Goal: Navigation & Orientation: Find specific page/section

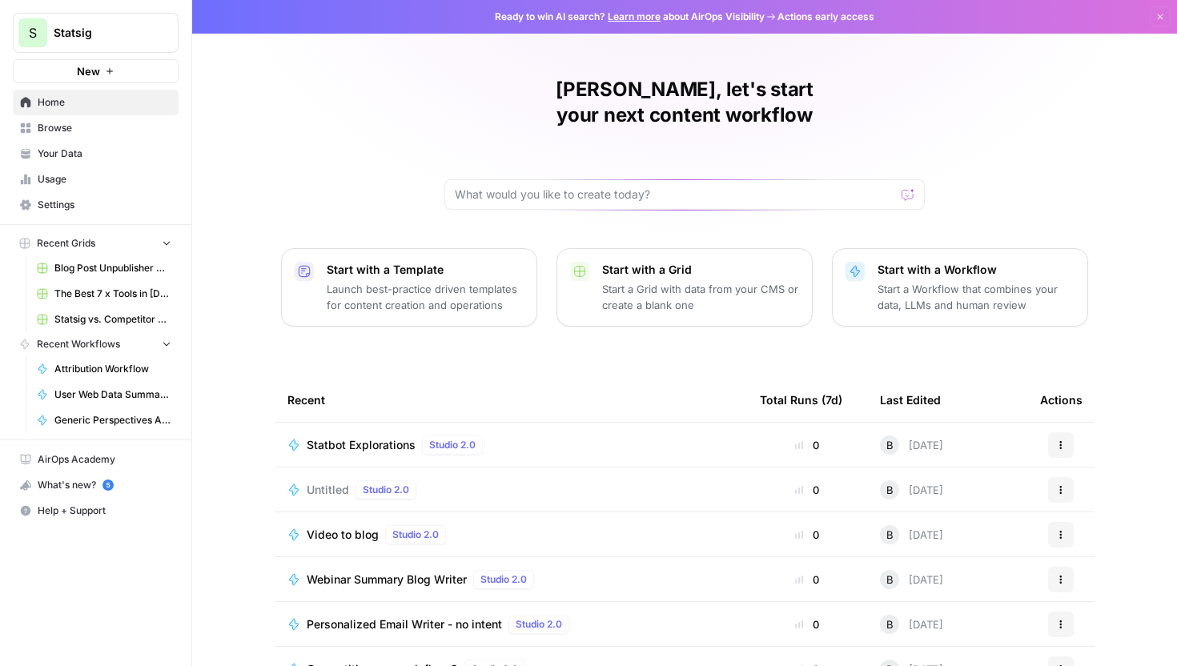
scroll to position [70, 0]
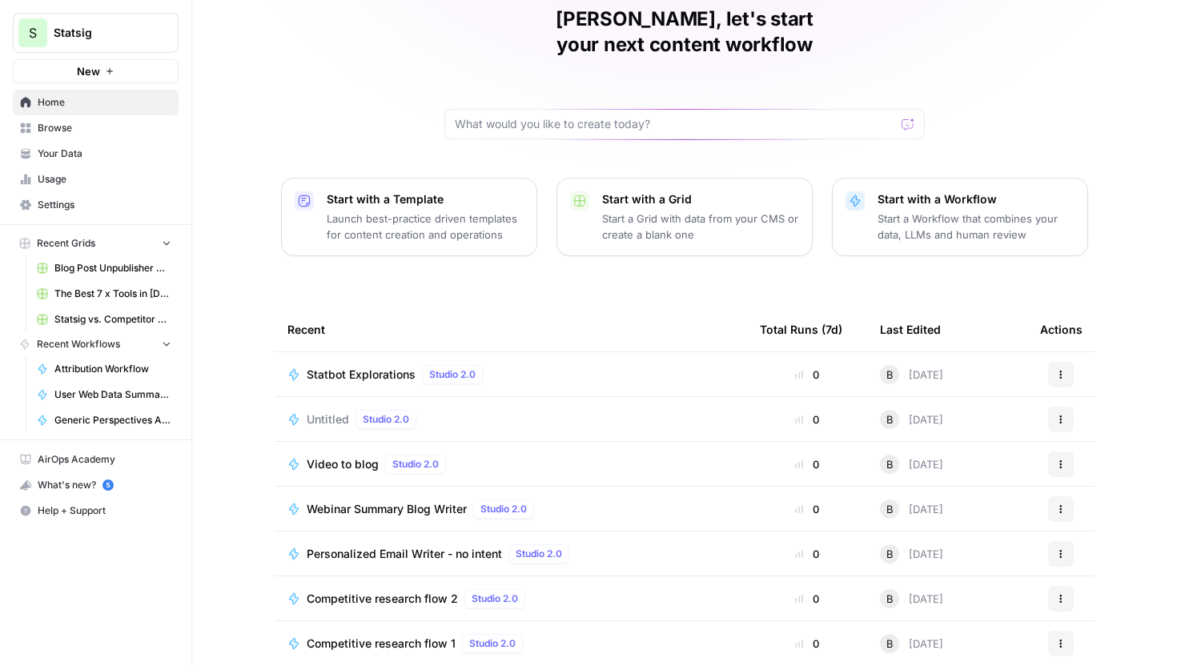
click at [396, 636] on span "Competitive research flow 1" at bounding box center [381, 644] width 149 height 16
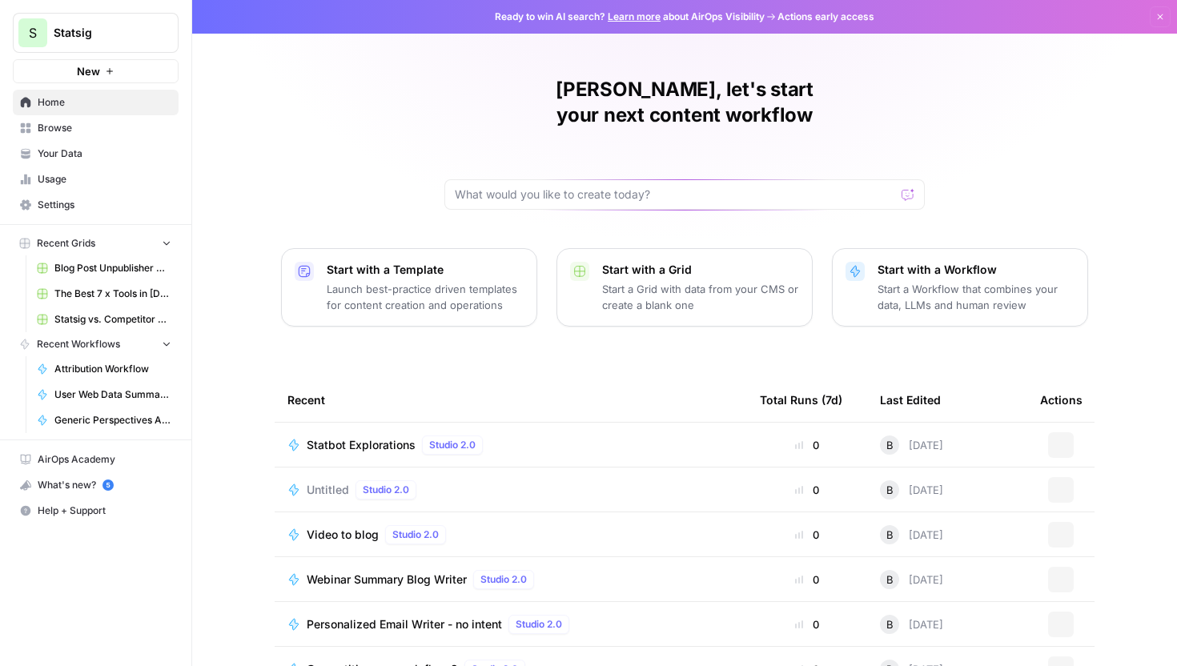
scroll to position [70, 0]
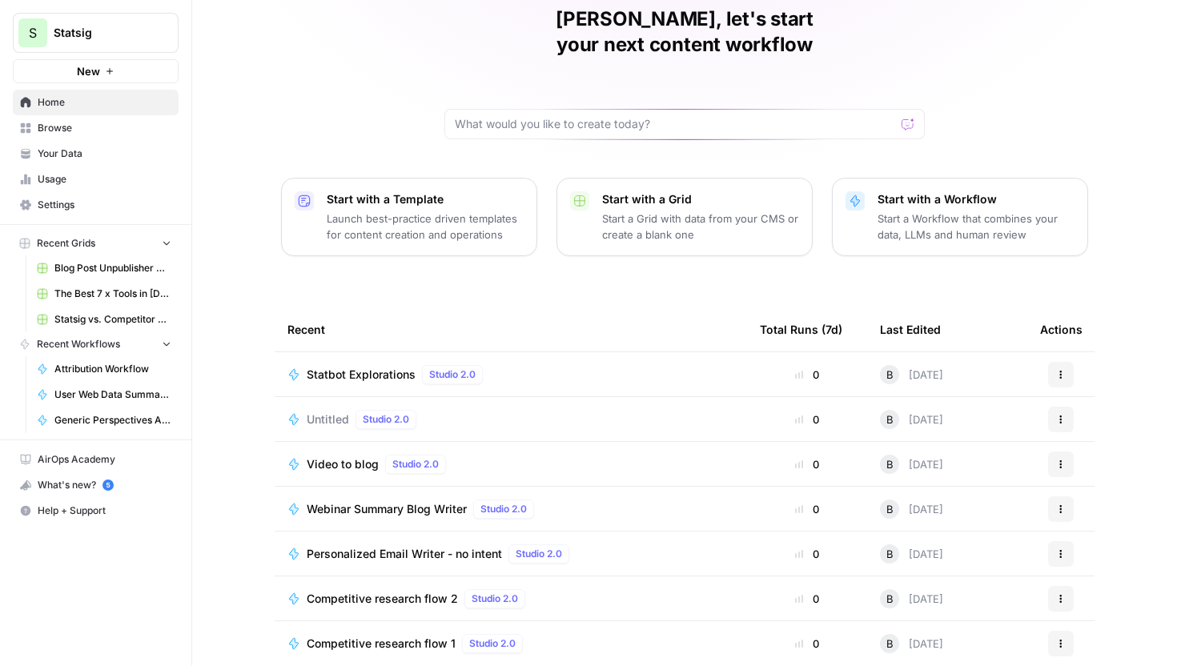
click at [886, 211] on p "Start a Workflow that combines your data, LLMs and human review" at bounding box center [976, 227] width 197 height 32
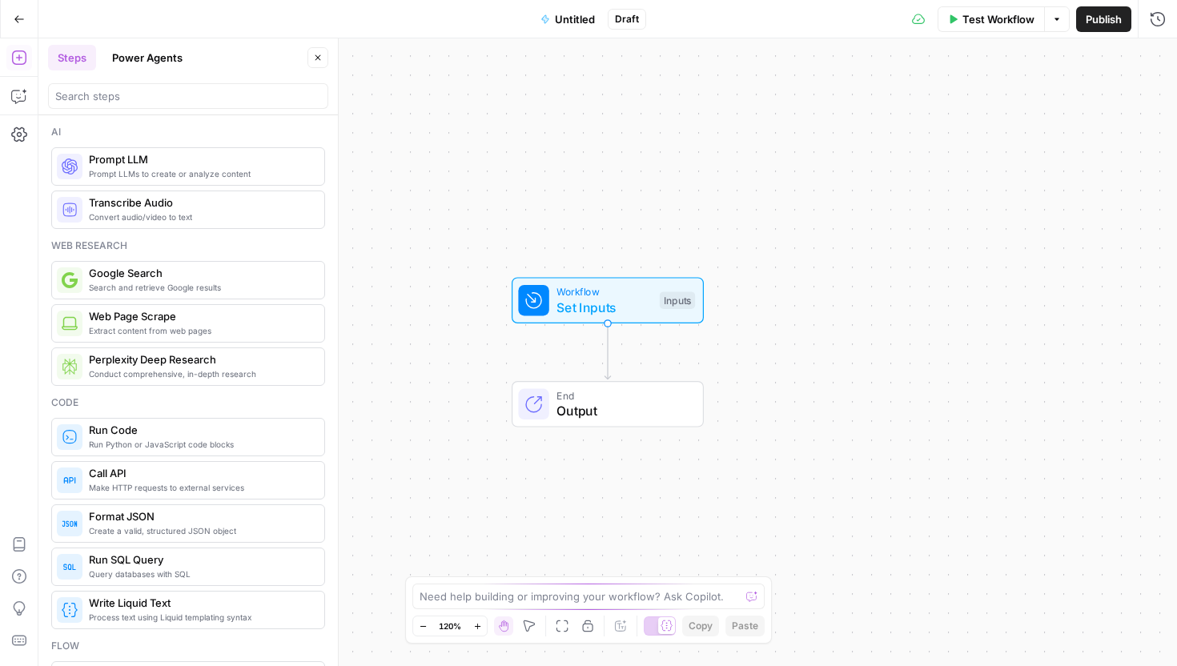
click at [14, 20] on icon "button" at bounding box center [19, 19] width 11 height 11
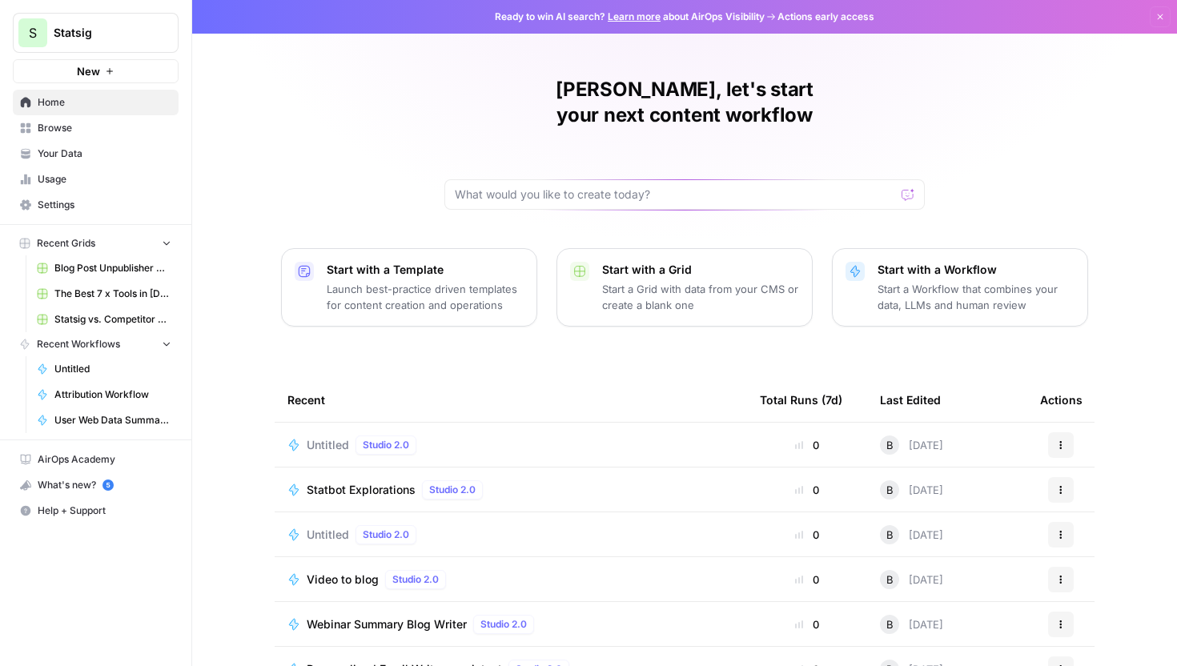
click at [126, 392] on span "Attribution Workflow" at bounding box center [112, 395] width 117 height 14
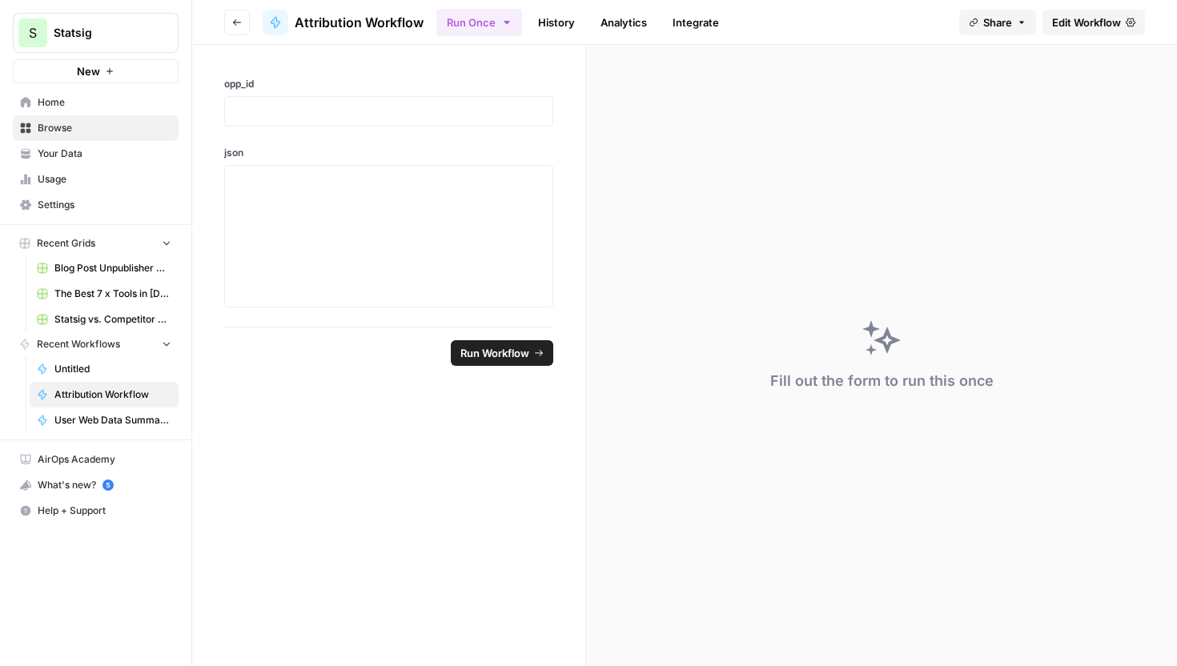
click at [1052, 17] on span "Edit Workflow" at bounding box center [1086, 22] width 69 height 16
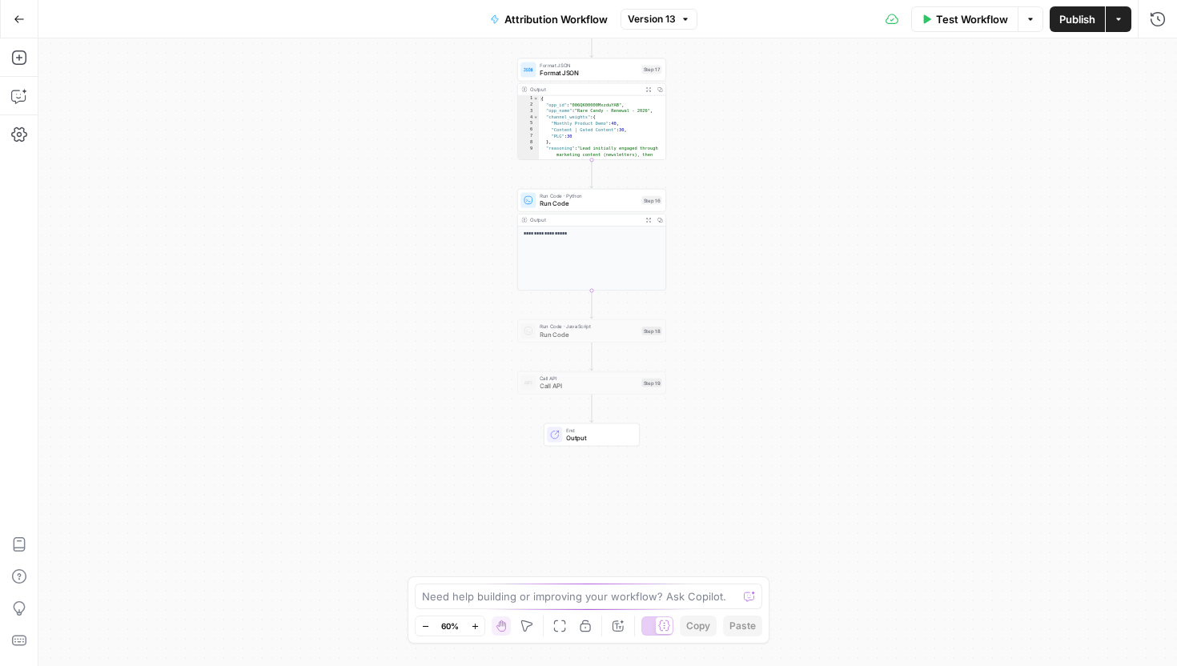
drag, startPoint x: 745, startPoint y: 287, endPoint x: 729, endPoint y: 95, distance: 192.0
click at [729, 95] on div "Workflow Set Inputs Inputs LLM · [PERSON_NAME] 3.5 Sonnet Prompt LLM Step 1 Out…" at bounding box center [607, 352] width 1139 height 628
click at [15, 22] on icon "button" at bounding box center [19, 19] width 11 height 11
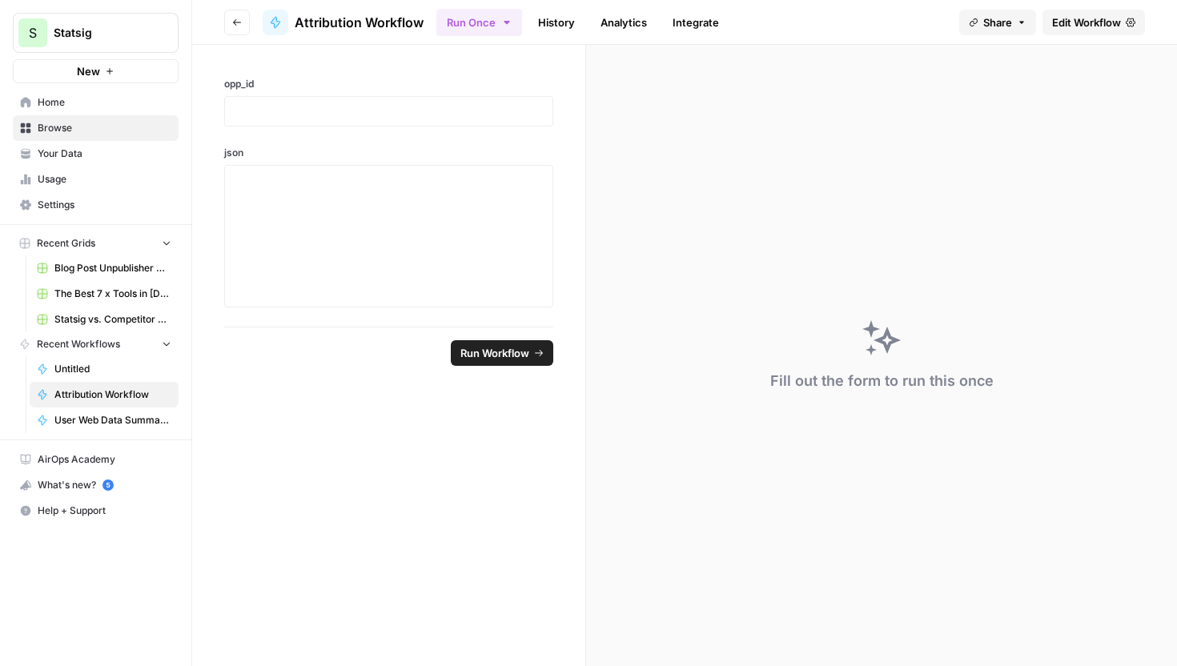
click at [163, 347] on icon "button" at bounding box center [166, 343] width 11 height 11
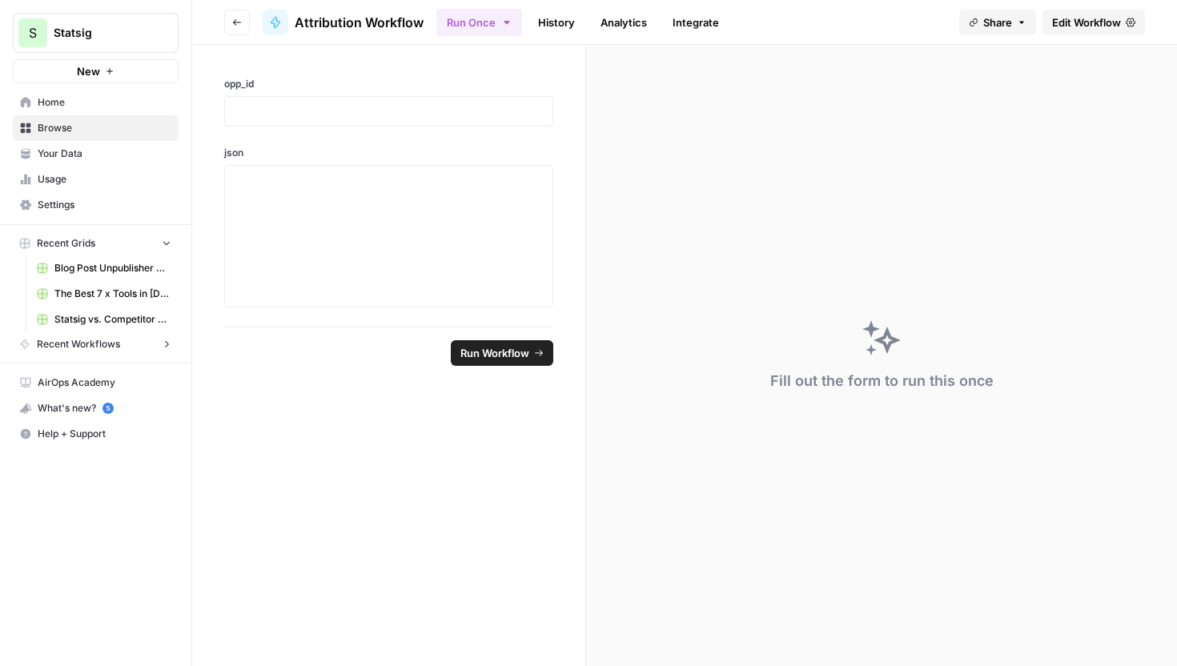
click at [163, 347] on icon "button" at bounding box center [166, 344] width 11 height 11
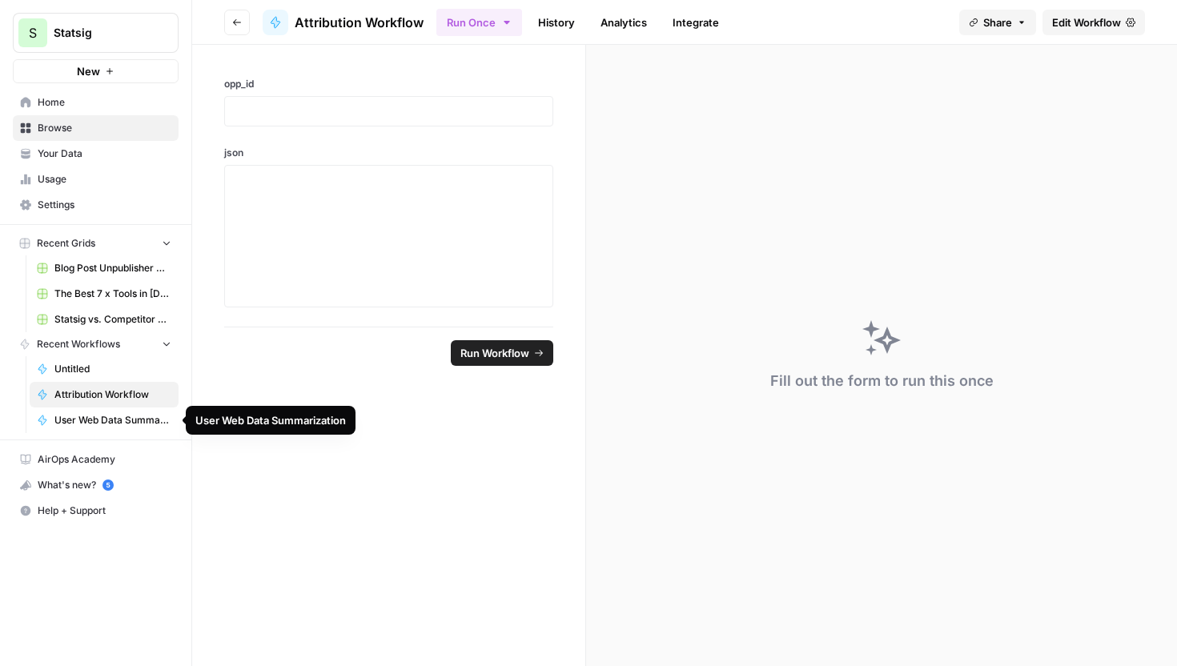
click at [115, 417] on span "User Web Data Summarization" at bounding box center [112, 420] width 117 height 14
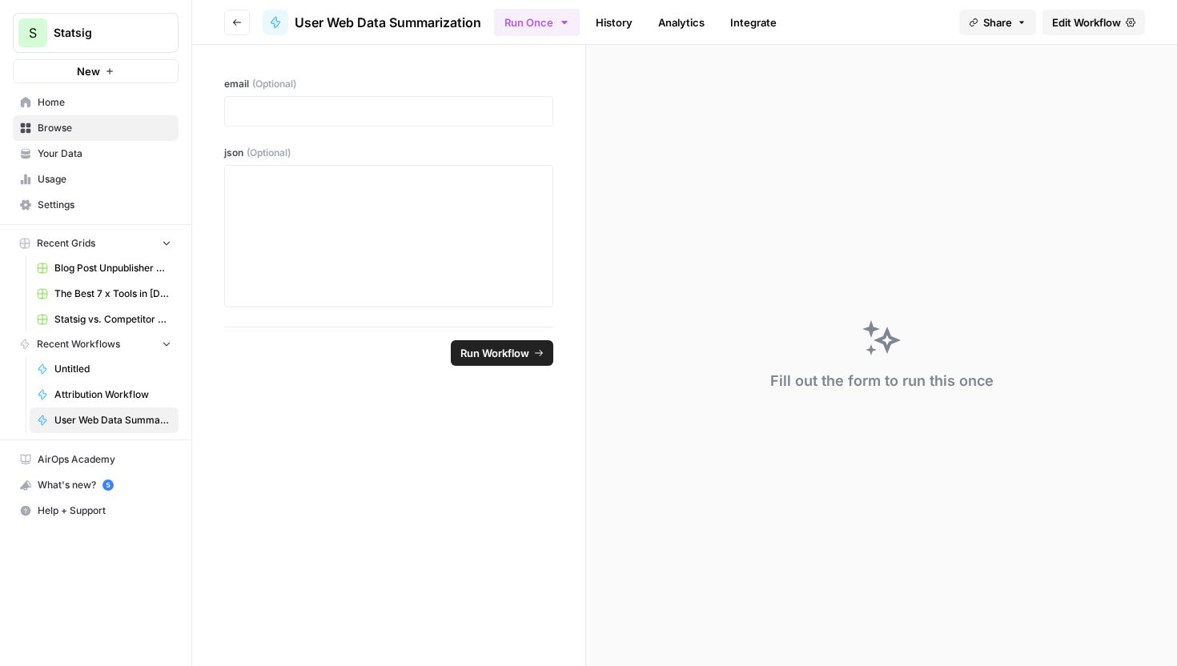
click at [81, 110] on link "Home" at bounding box center [96, 103] width 166 height 26
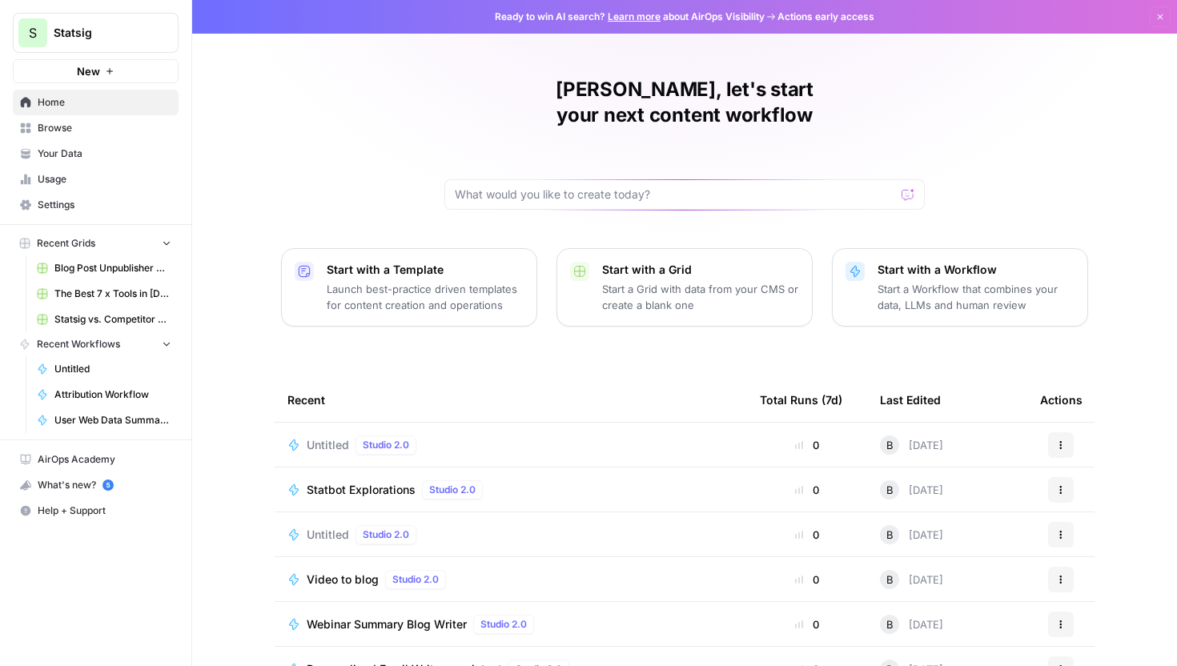
click at [98, 248] on button "Recent Grids" at bounding box center [96, 243] width 166 height 24
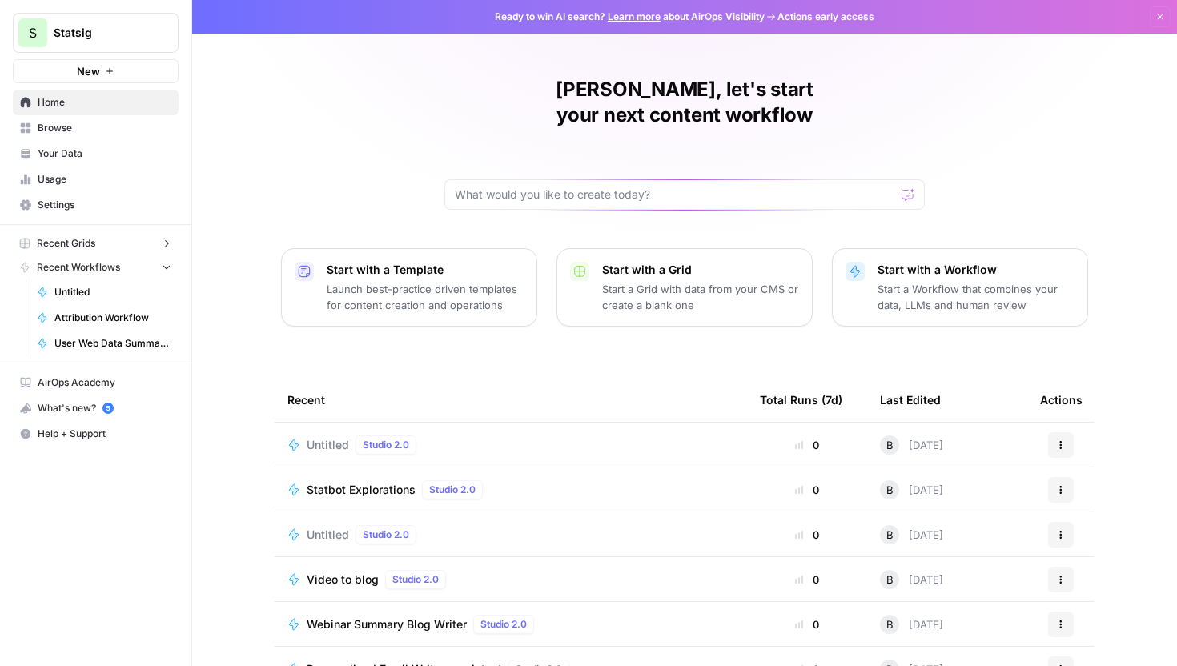
click at [98, 248] on button "Recent Grids" at bounding box center [96, 243] width 166 height 24
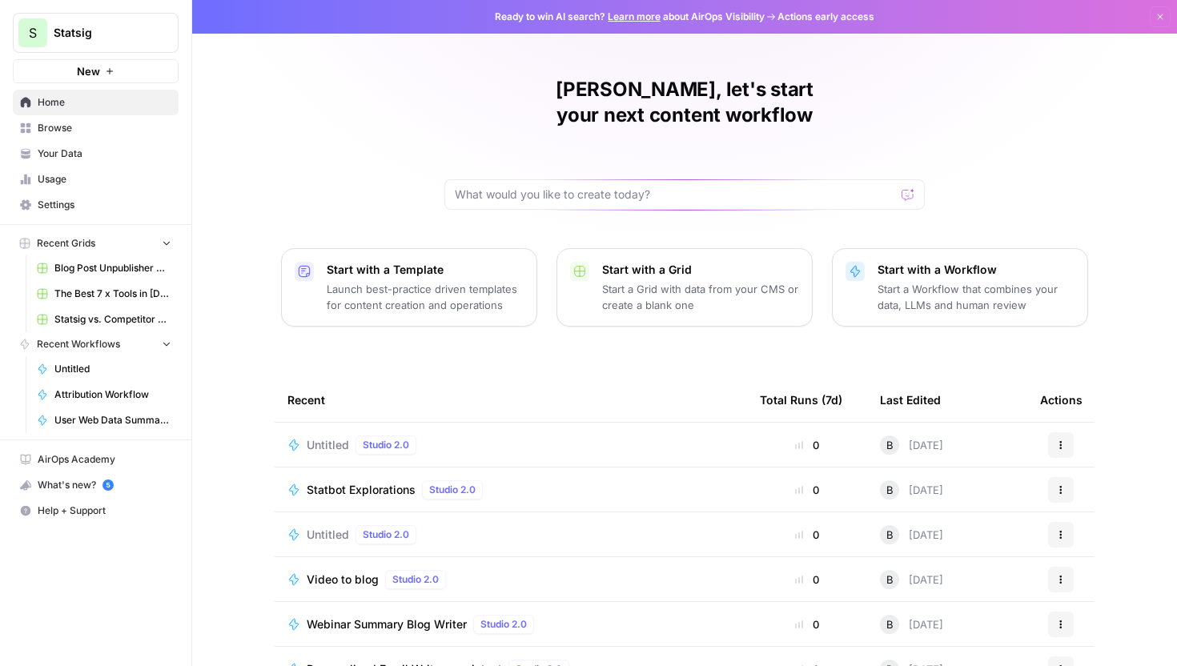
click at [101, 271] on span "Blog Post Unpublisher Grid (master)" at bounding box center [112, 268] width 117 height 14
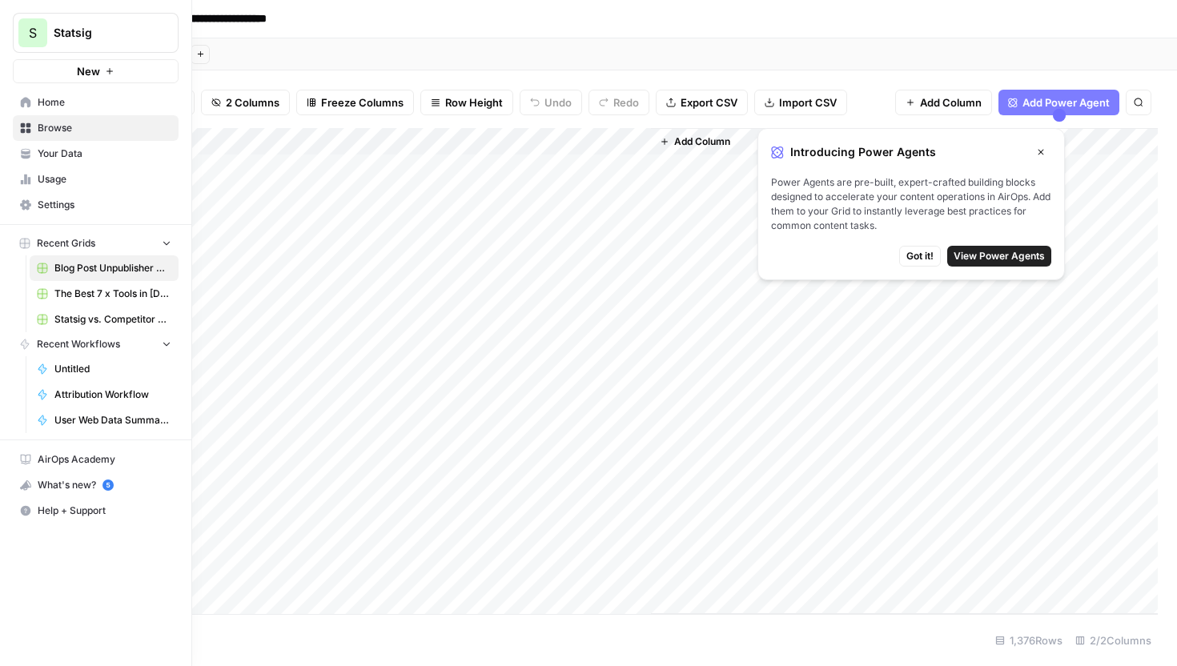
click at [62, 291] on span "The Best 7 x Tools in [DATE] Grid" at bounding box center [112, 294] width 117 height 14
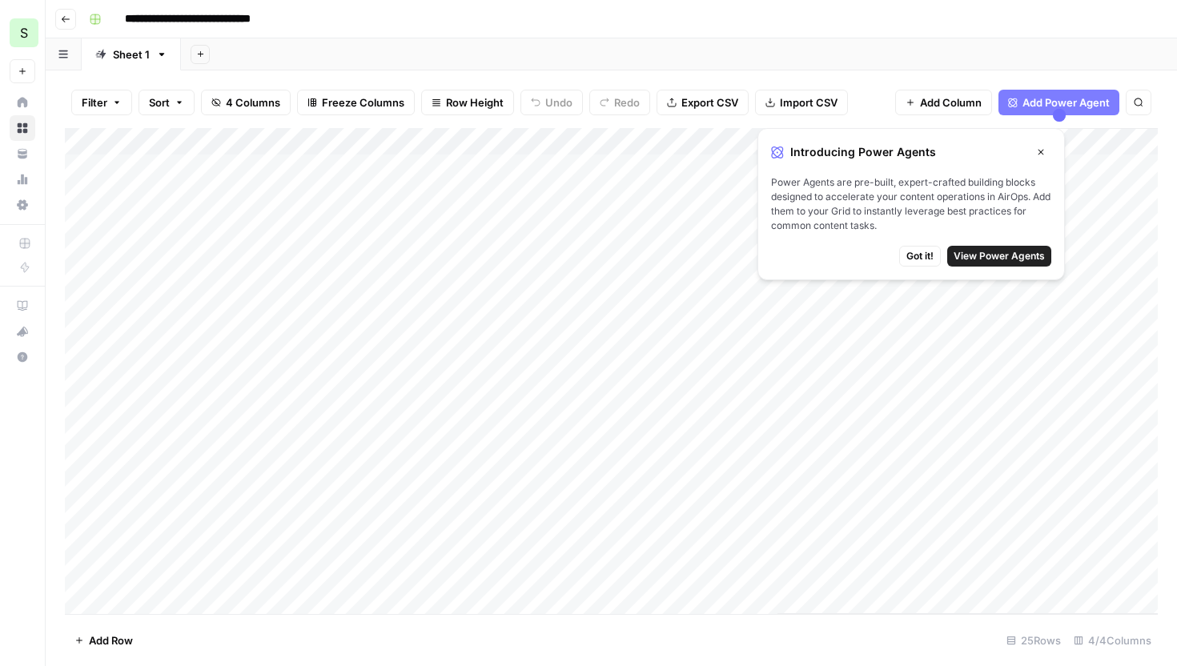
click at [871, 74] on div "Filter Sort 4 Columns Freeze Columns Row Height Undo Redo Export CSV Import CSV…" at bounding box center [611, 368] width 1131 height 596
click at [882, 335] on div "Add Column" at bounding box center [967, 371] width 380 height 486
click at [543, 167] on div "Add Column" at bounding box center [611, 371] width 1093 height 486
click at [599, 167] on div "Add Column" at bounding box center [611, 371] width 1093 height 486
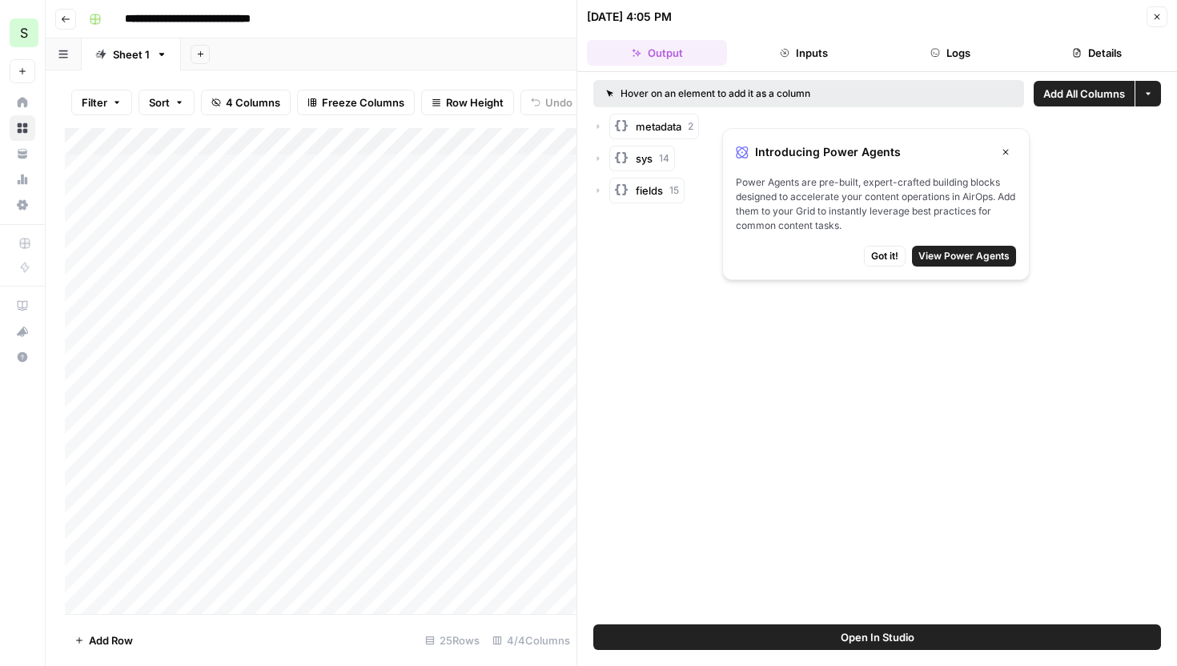
click at [1006, 151] on icon "button" at bounding box center [1006, 153] width 6 height 6
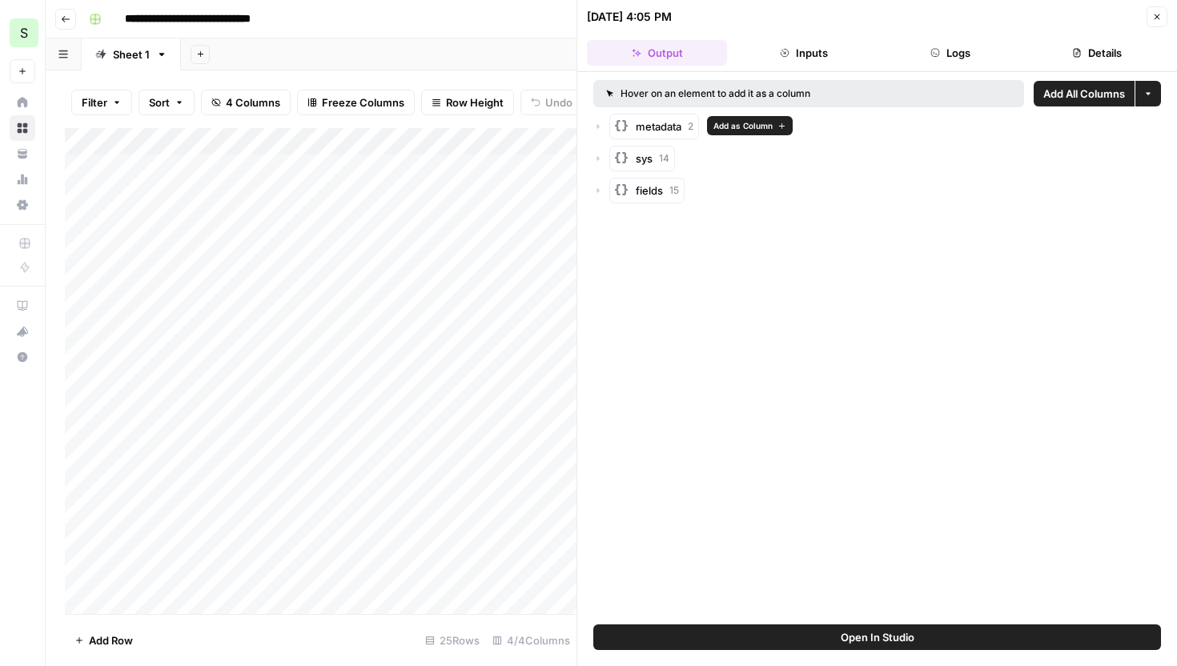
click at [675, 127] on span "metadata" at bounding box center [659, 127] width 46 height 16
click at [665, 216] on span "14" at bounding box center [664, 222] width 10 height 14
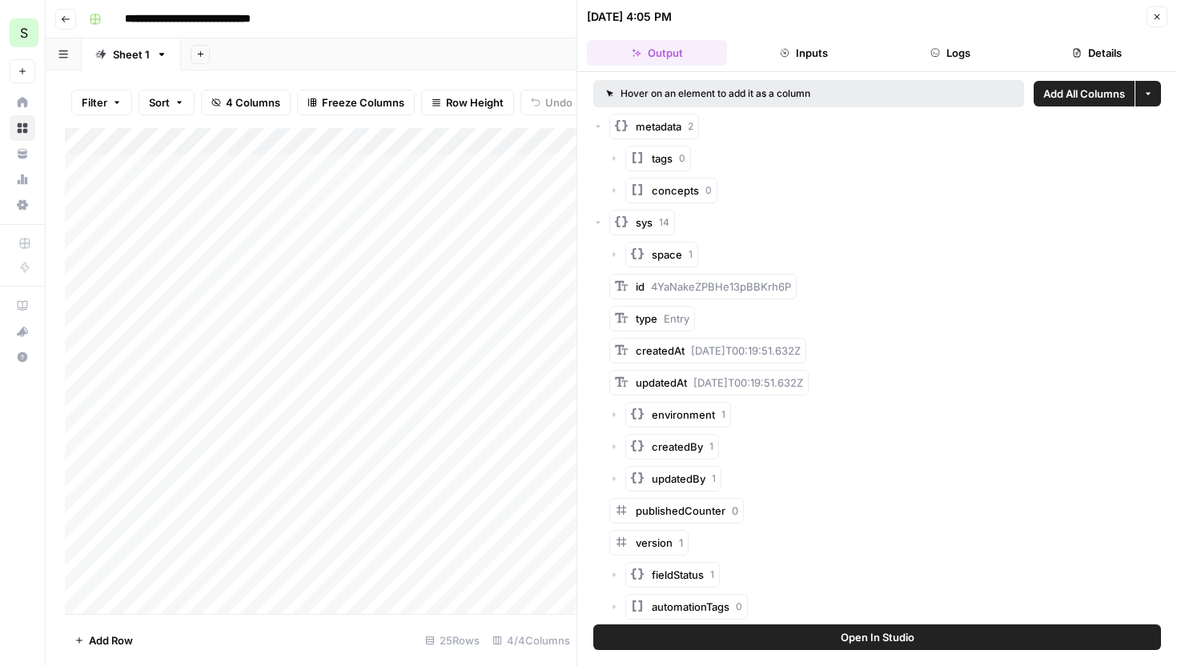
click at [813, 40] on button "Inputs" at bounding box center [803, 53] width 140 height 26
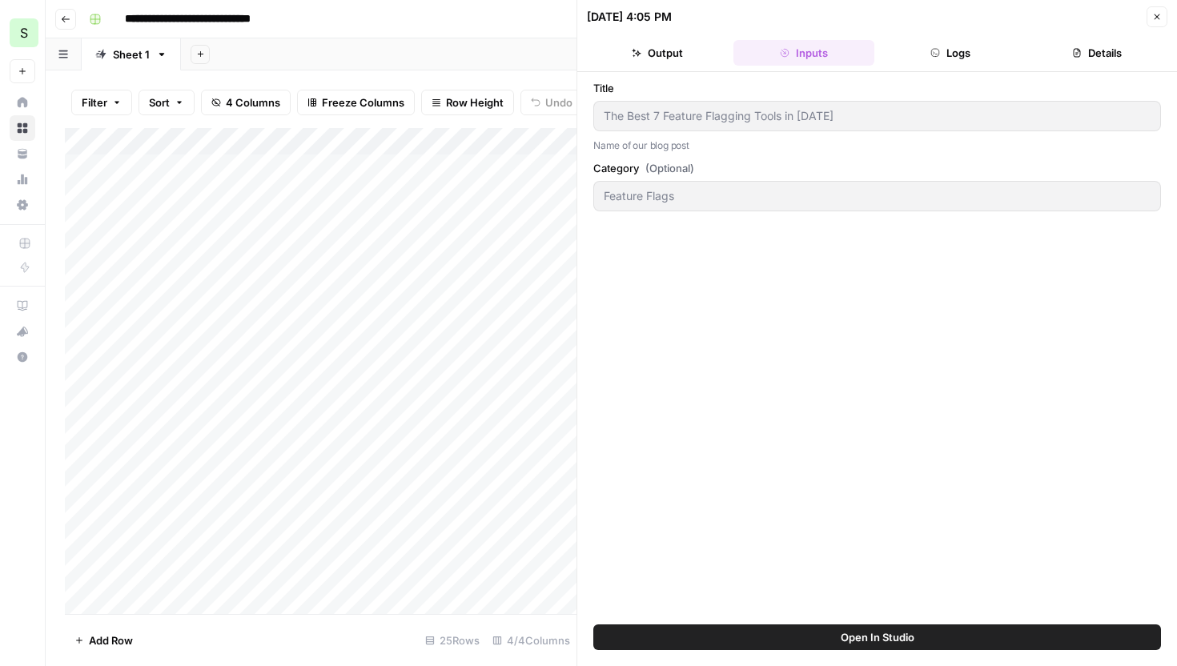
click at [964, 47] on button "Logs" at bounding box center [951, 53] width 140 height 26
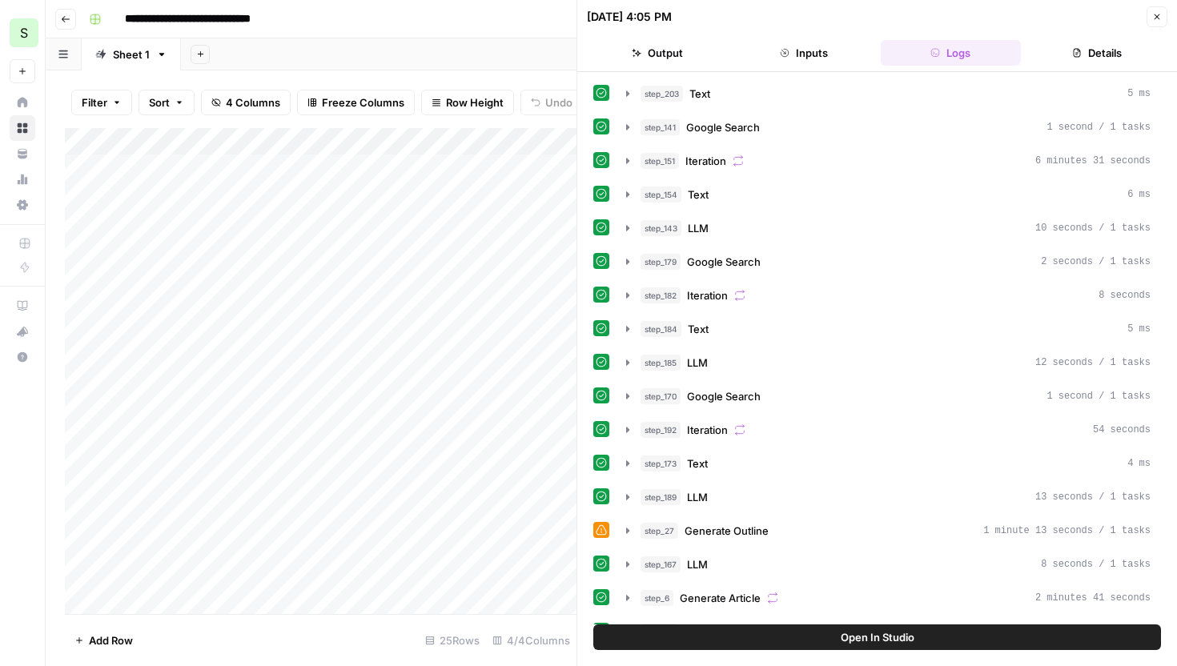
click at [1152, 17] on icon "button" at bounding box center [1157, 17] width 10 height 10
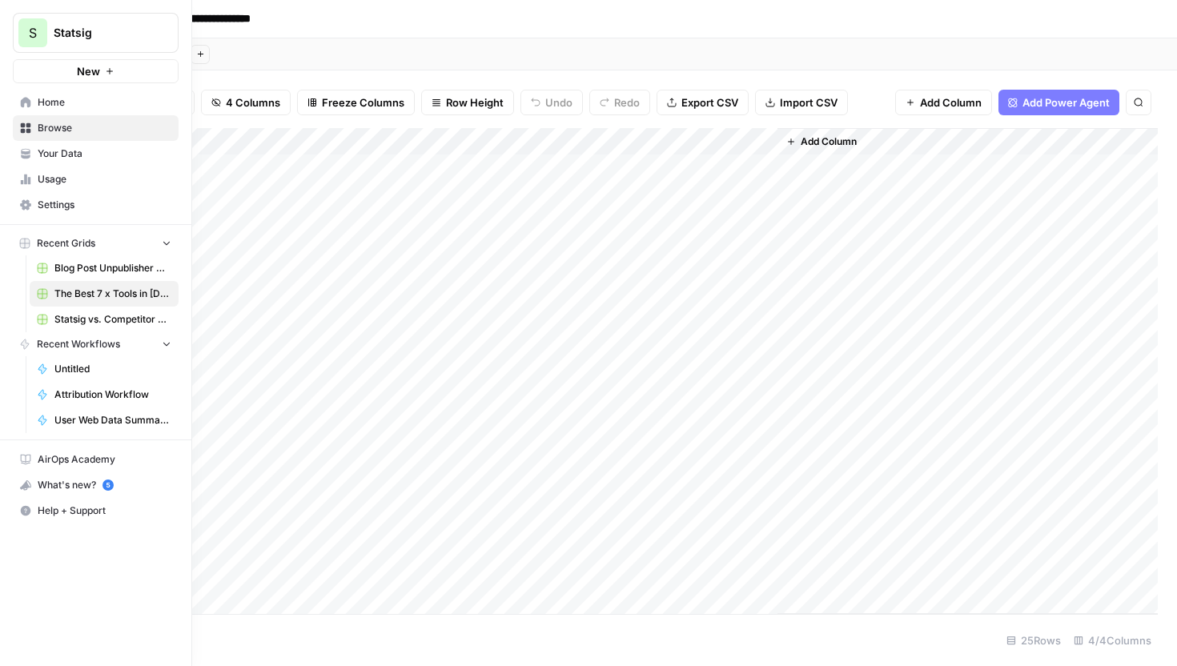
click at [70, 178] on span "Usage" at bounding box center [105, 179] width 134 height 14
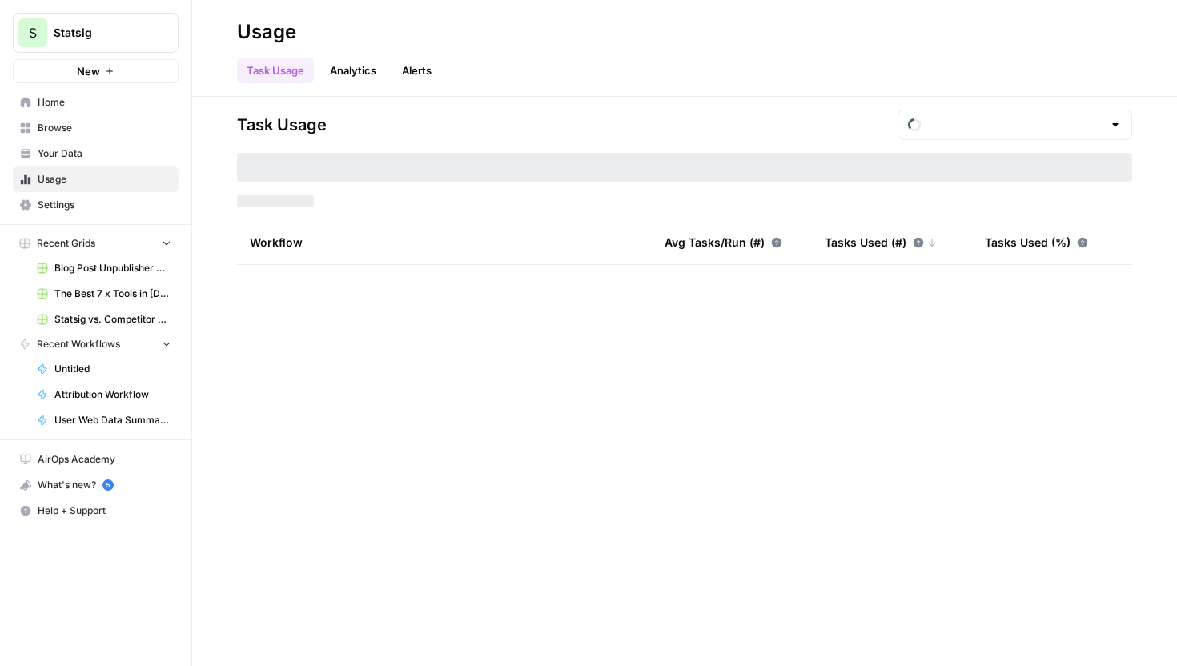
type input "August Included Tasks"
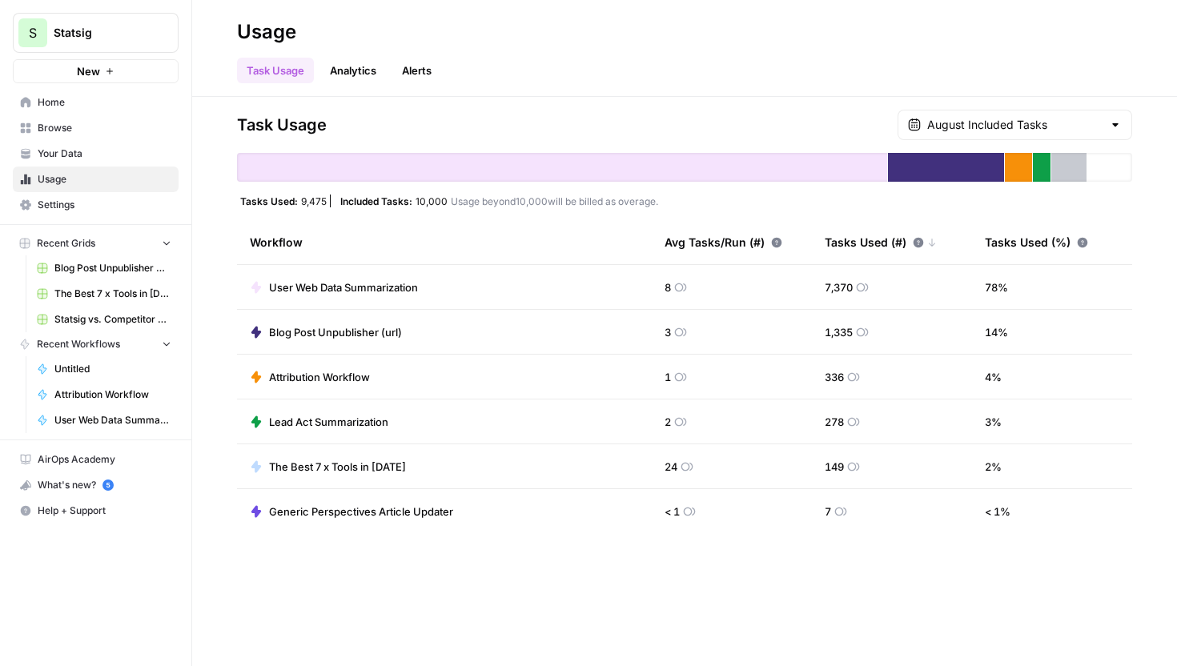
click at [73, 135] on link "Browse" at bounding box center [96, 128] width 166 height 26
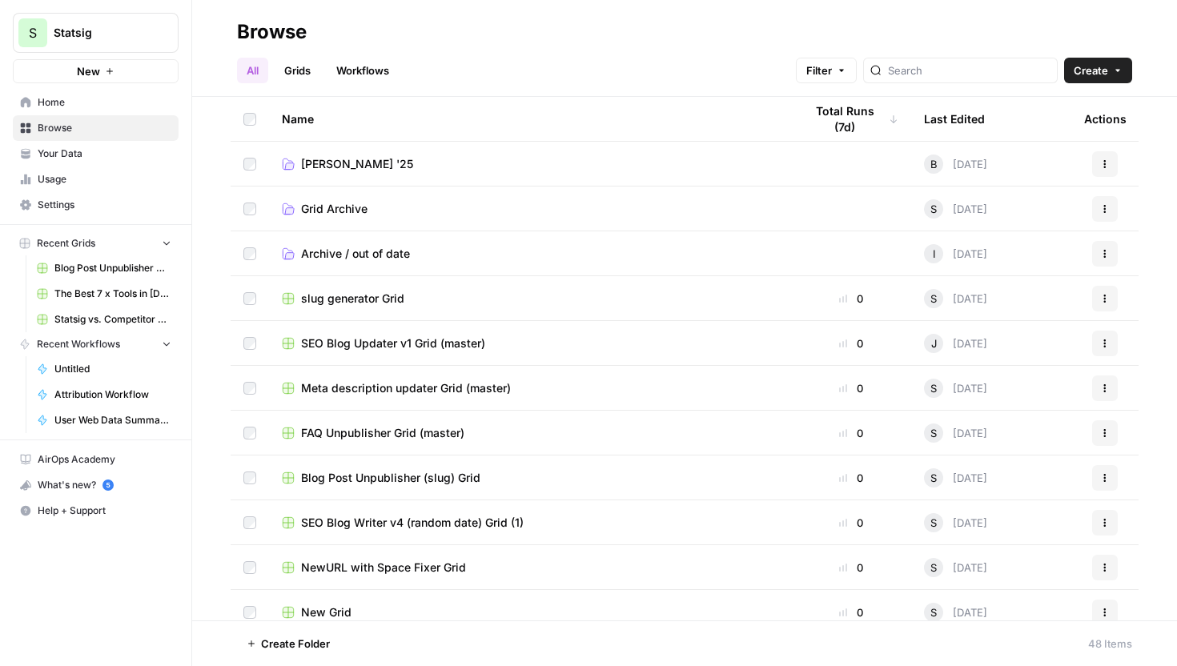
click at [376, 74] on link "Workflows" at bounding box center [363, 71] width 72 height 26
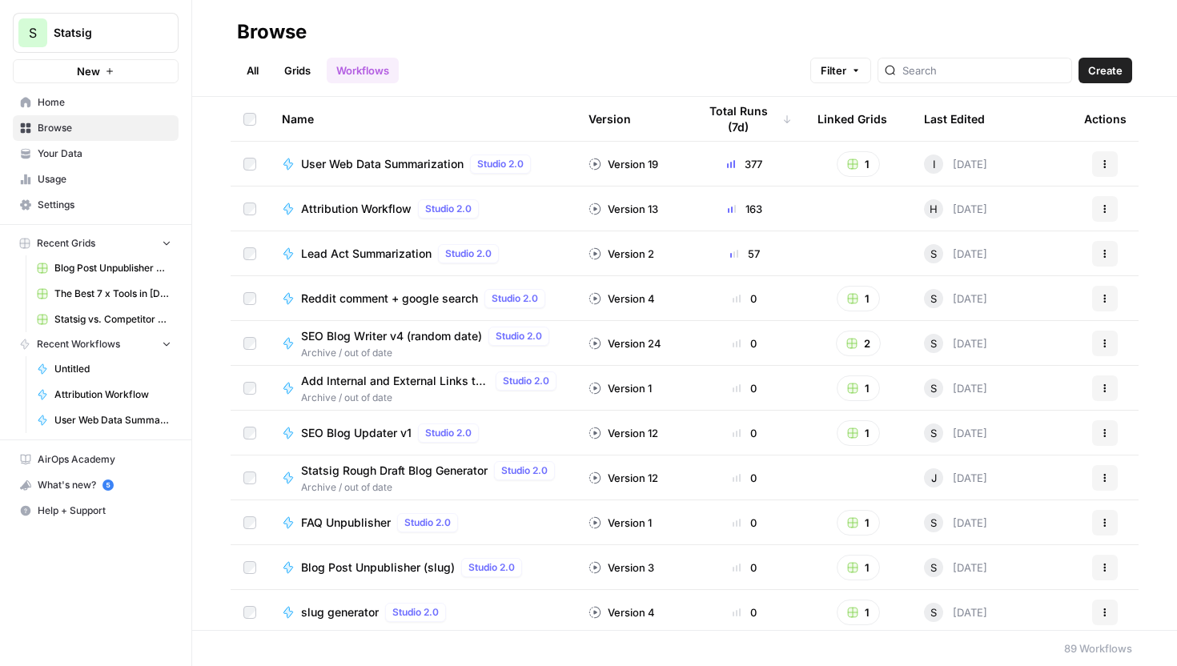
click at [420, 337] on span "SEO Blog Writer v4 (random date)" at bounding box center [391, 336] width 181 height 16
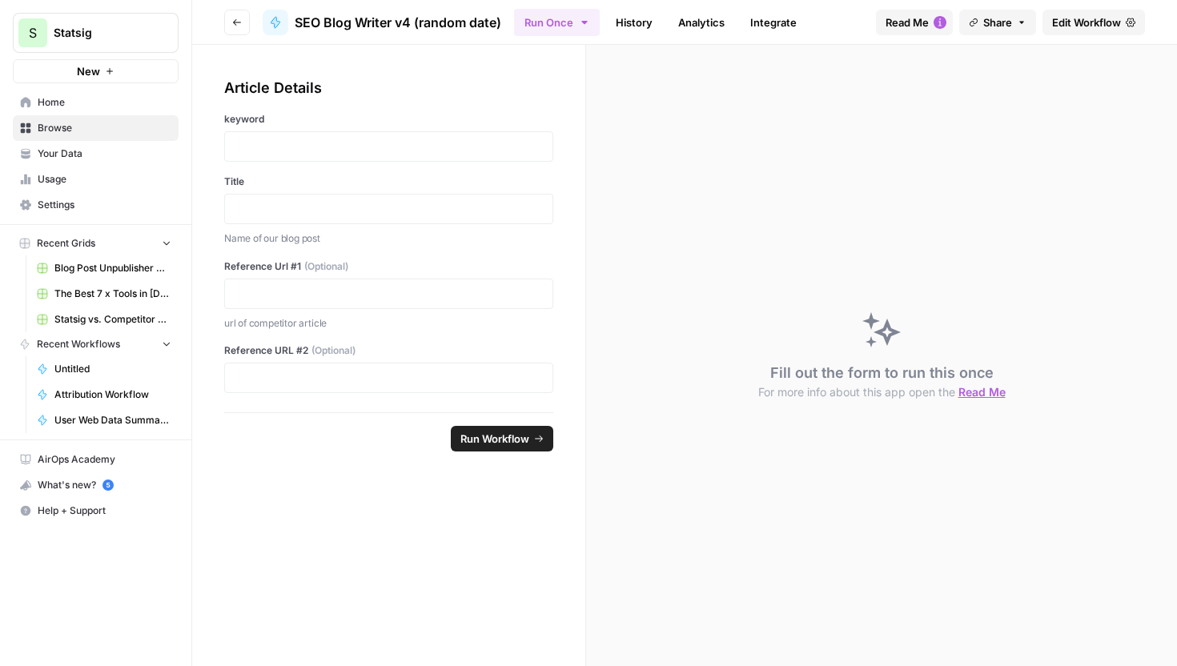
click at [1082, 26] on span "Edit Workflow" at bounding box center [1086, 22] width 69 height 16
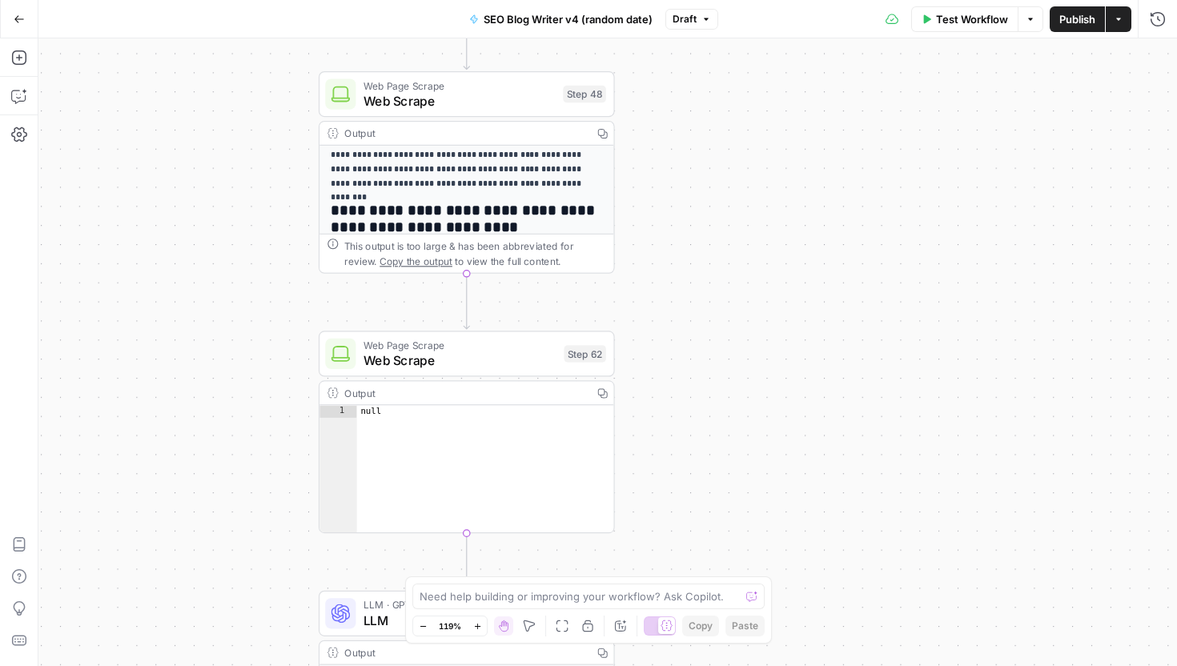
scroll to position [271, 0]
